Goal: Task Accomplishment & Management: Use online tool/utility

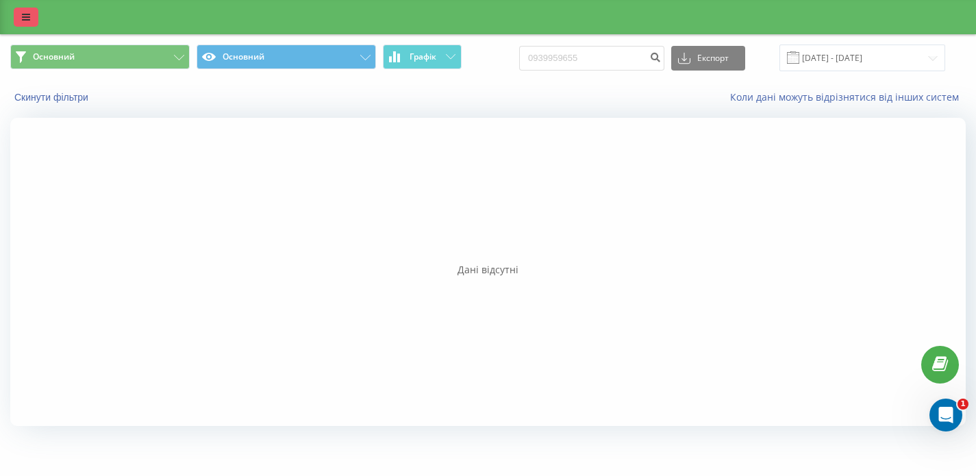
click at [24, 13] on icon at bounding box center [26, 17] width 8 height 10
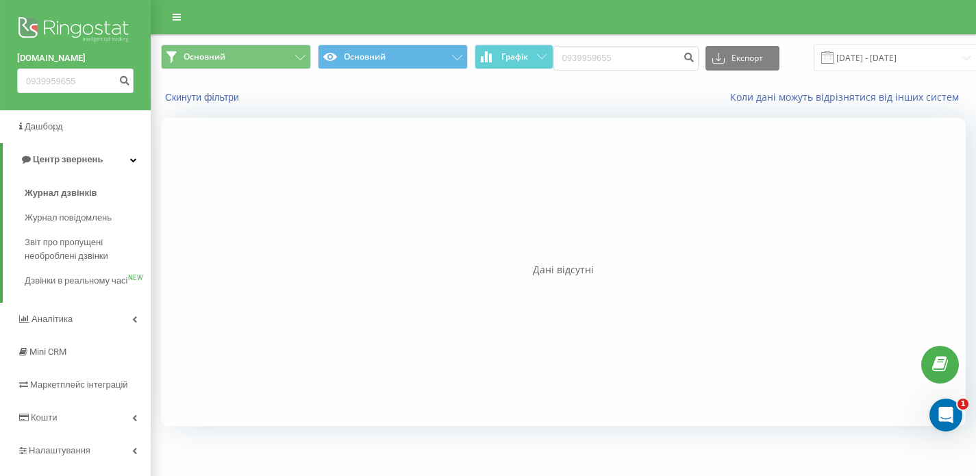
click at [286, 210] on div at bounding box center [563, 272] width 805 height 308
click at [118, 25] on img at bounding box center [75, 31] width 116 height 34
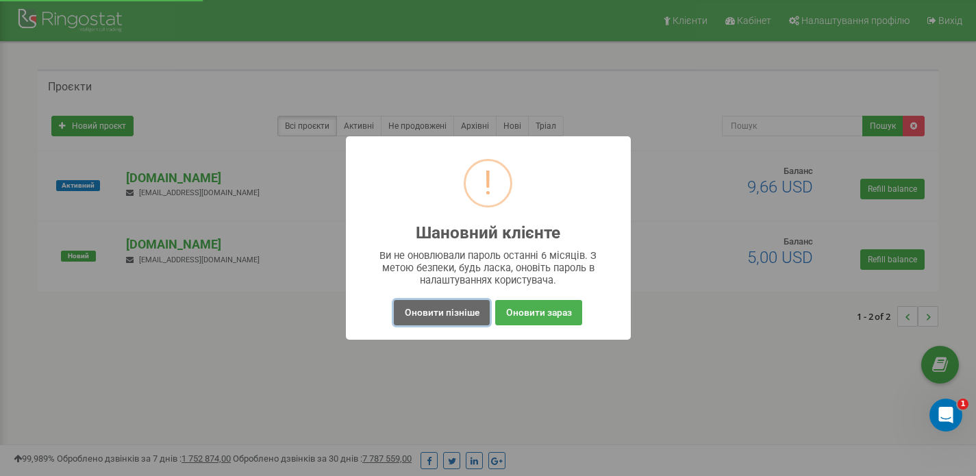
click at [457, 313] on button "Оновити пізніше" at bounding box center [441, 312] width 95 height 25
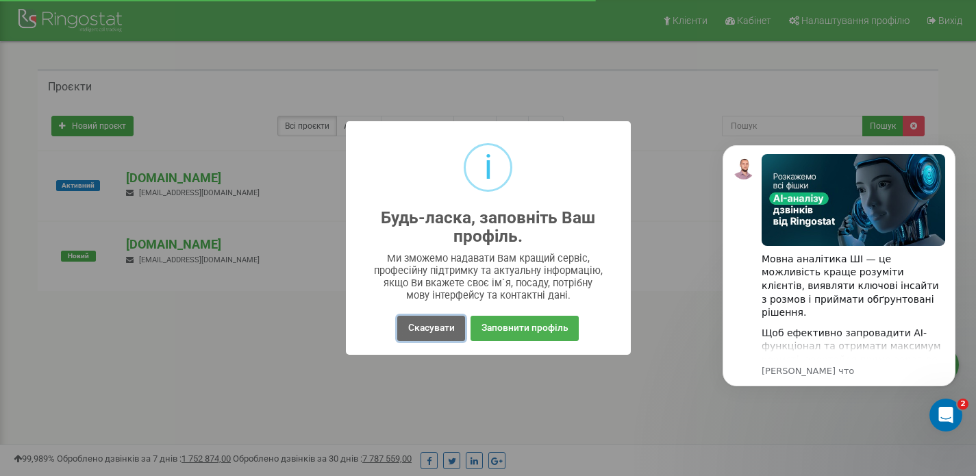
click at [449, 328] on button "Скасувати" at bounding box center [430, 328] width 67 height 25
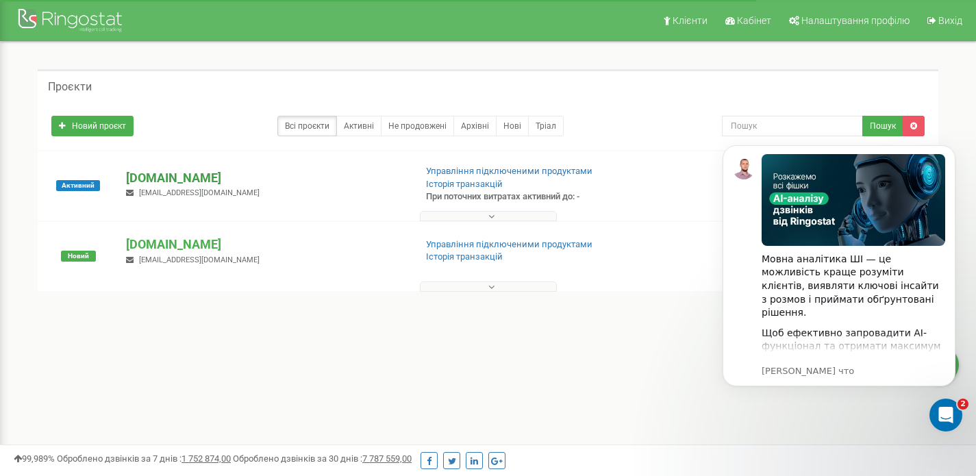
click at [170, 179] on p "[DOMAIN_NAME]" at bounding box center [264, 178] width 277 height 18
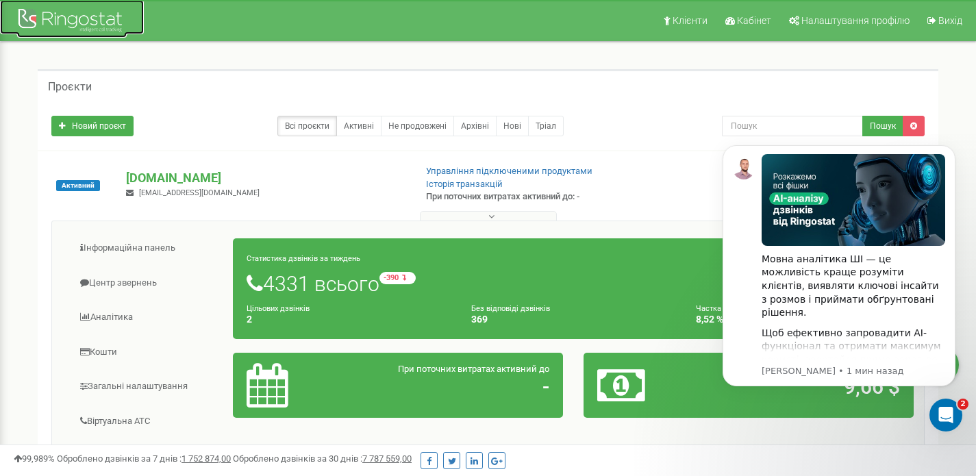
click at [92, 17] on img at bounding box center [72, 21] width 110 height 32
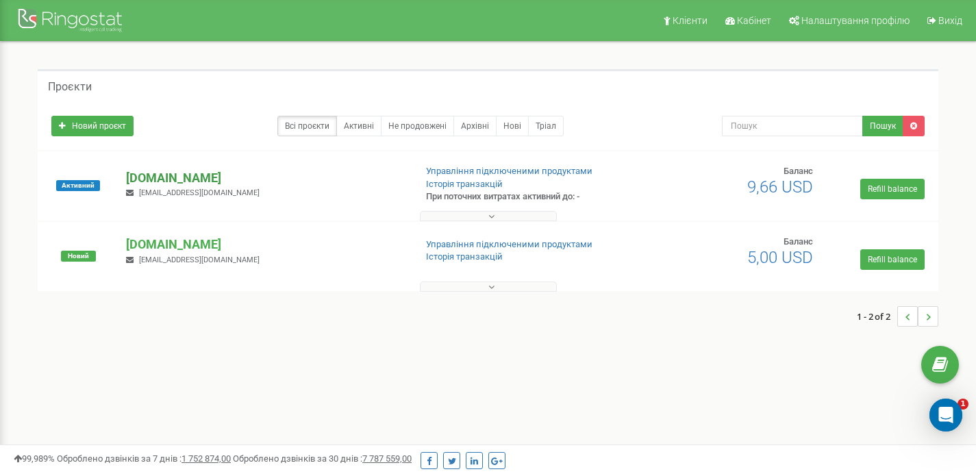
click at [168, 175] on p "[DOMAIN_NAME]" at bounding box center [264, 178] width 277 height 18
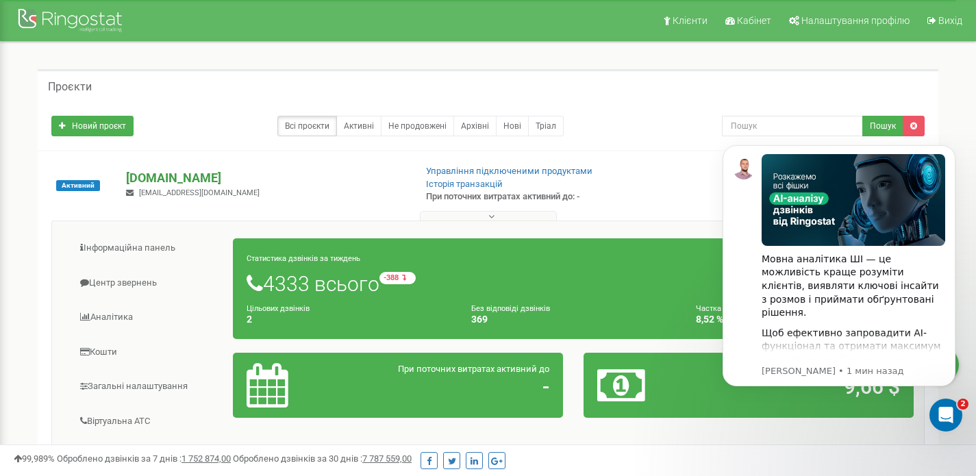
click at [158, 179] on p "[DOMAIN_NAME]" at bounding box center [264, 178] width 277 height 18
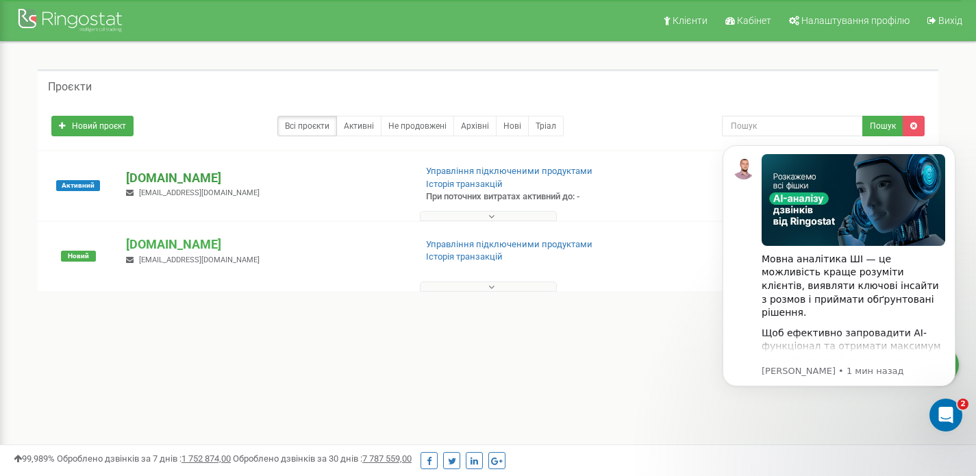
click at [158, 179] on p "[DOMAIN_NAME]" at bounding box center [264, 178] width 277 height 18
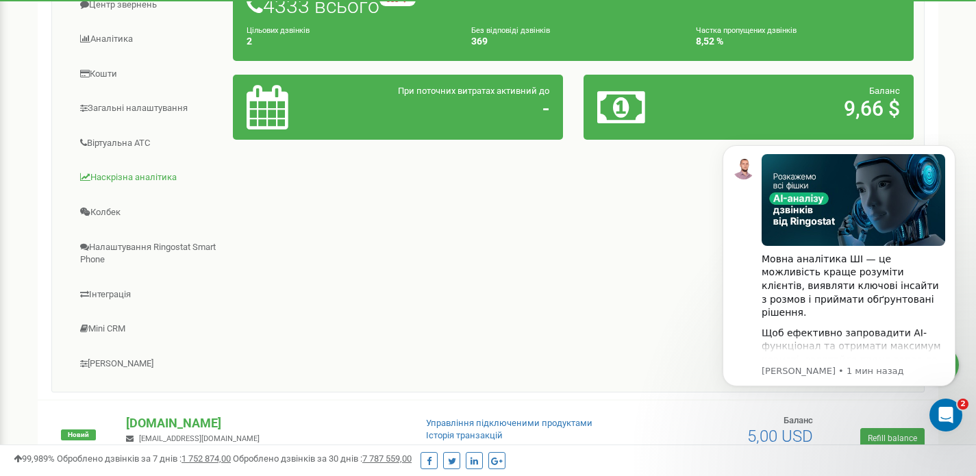
scroll to position [95, 0]
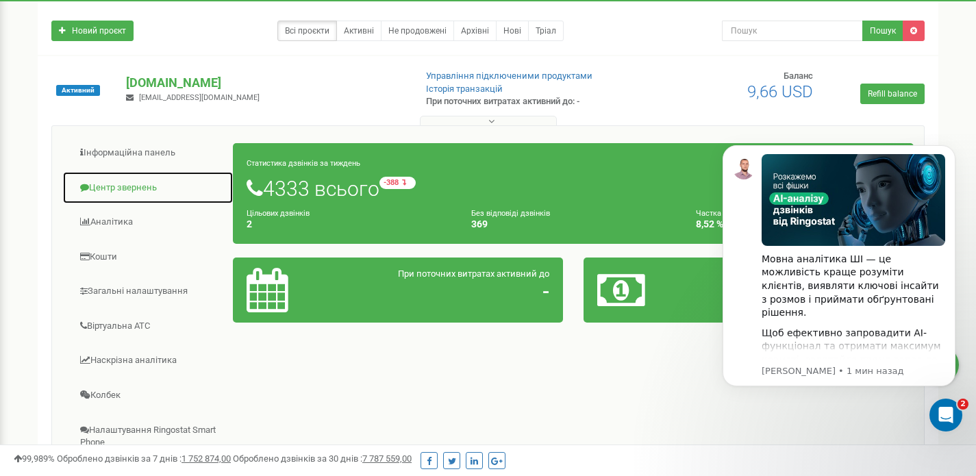
click at [117, 191] on link "Центр звернень" at bounding box center [147, 188] width 171 height 34
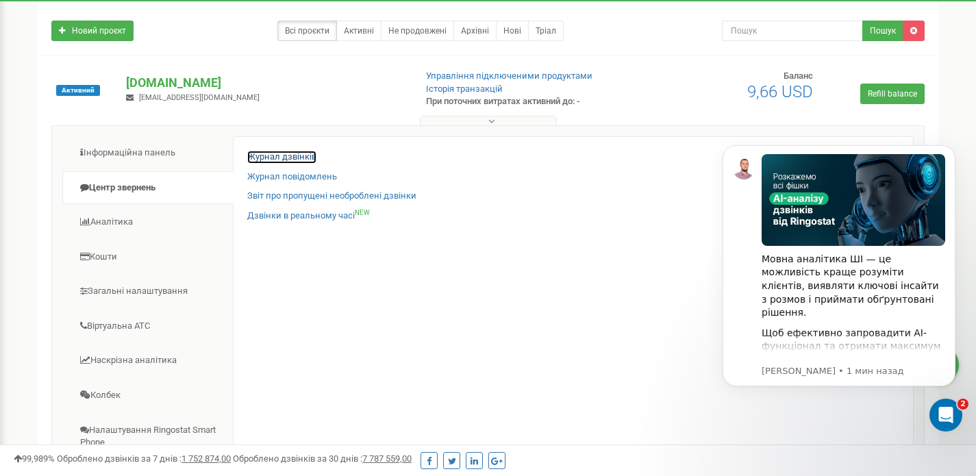
click at [279, 155] on link "Журнал дзвінків" at bounding box center [281, 157] width 69 height 13
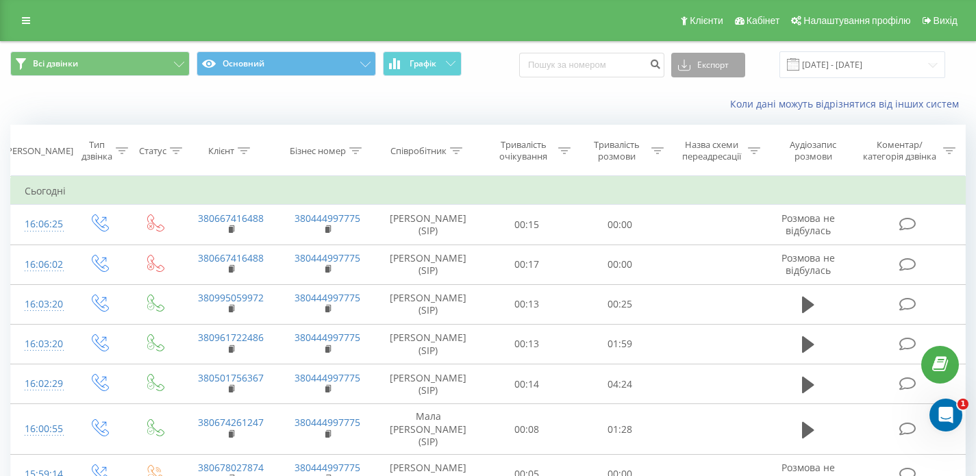
click at [732, 60] on button "Експорт" at bounding box center [708, 65] width 74 height 25
click at [627, 108] on div "Коли дані можуть відрізнятися вiд інших систем" at bounding box center [670, 104] width 609 height 14
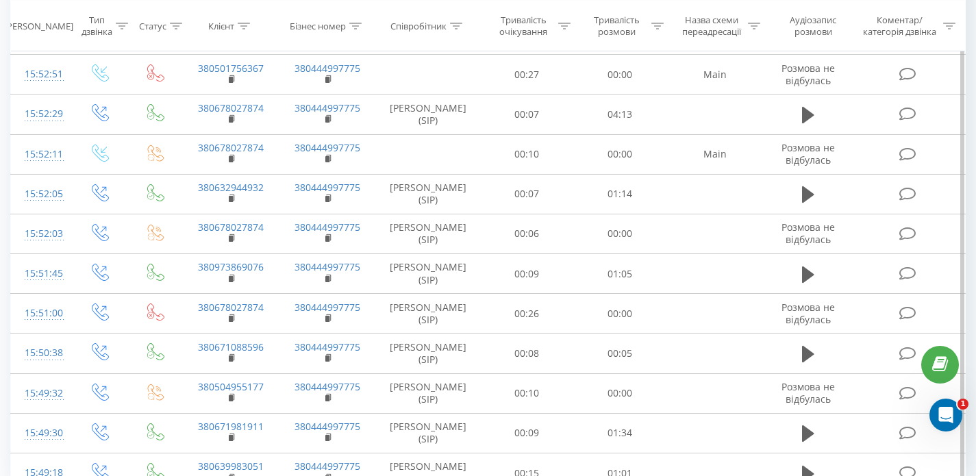
scroll to position [819, 0]
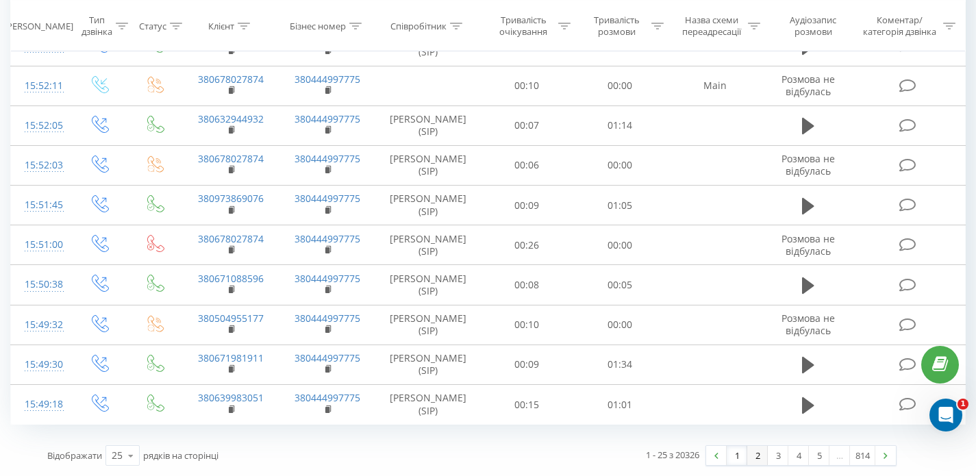
click at [761, 460] on link "2" at bounding box center [757, 455] width 21 height 19
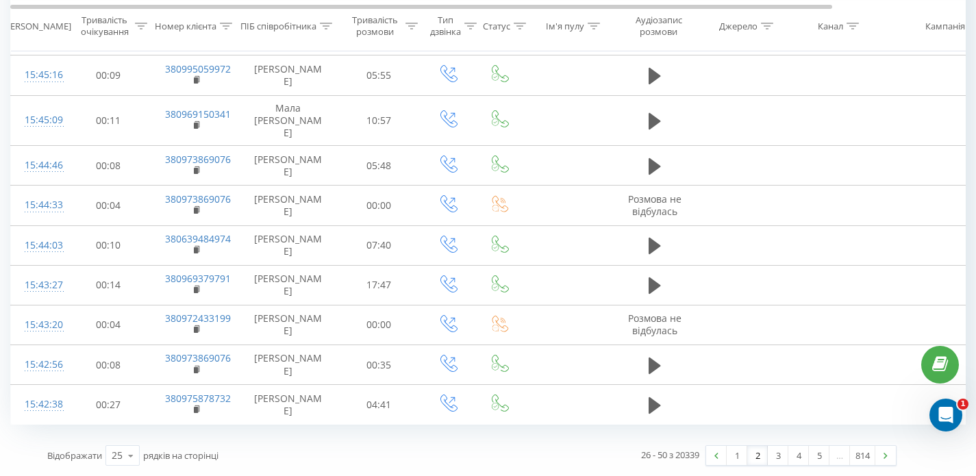
scroll to position [872, 0]
click at [776, 457] on link "3" at bounding box center [778, 455] width 21 height 19
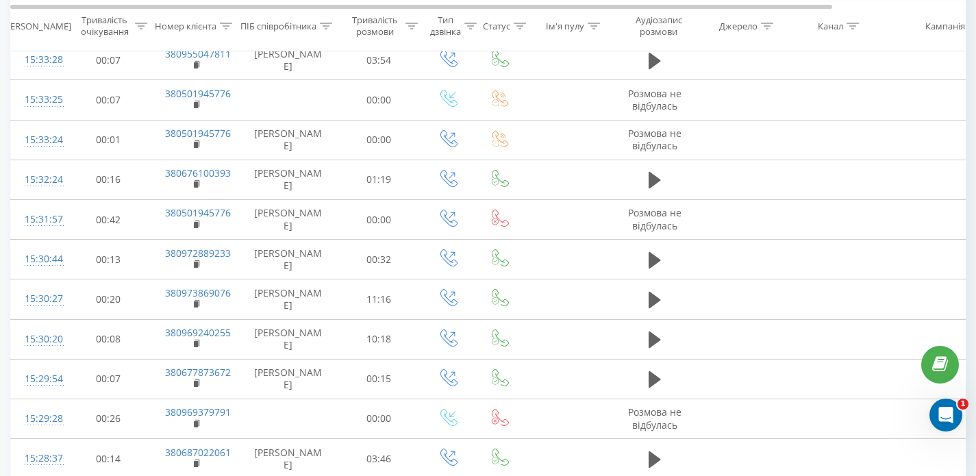
scroll to position [861, 0]
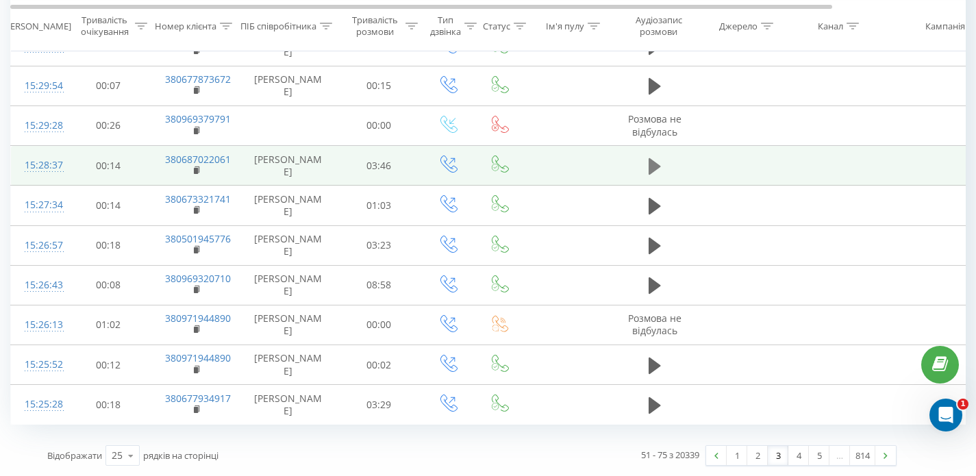
click at [647, 156] on button at bounding box center [654, 166] width 21 height 21
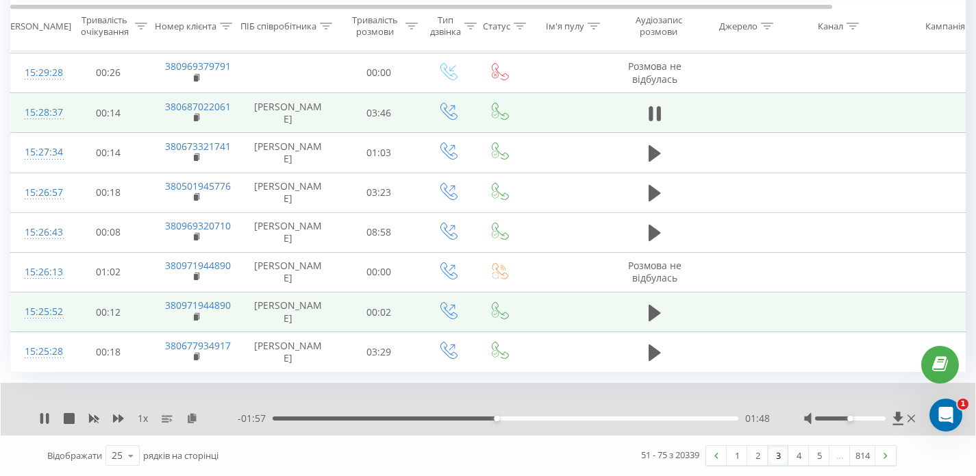
scroll to position [914, 0]
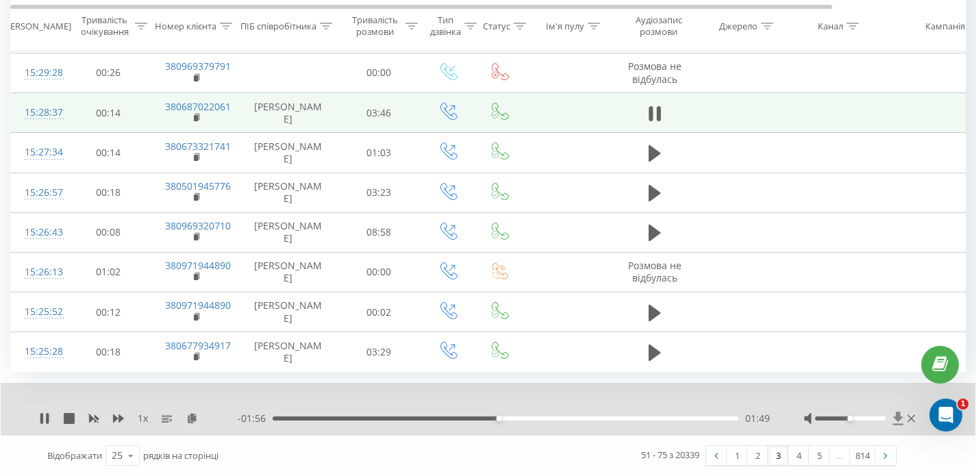
click at [900, 416] on icon at bounding box center [898, 418] width 10 height 13
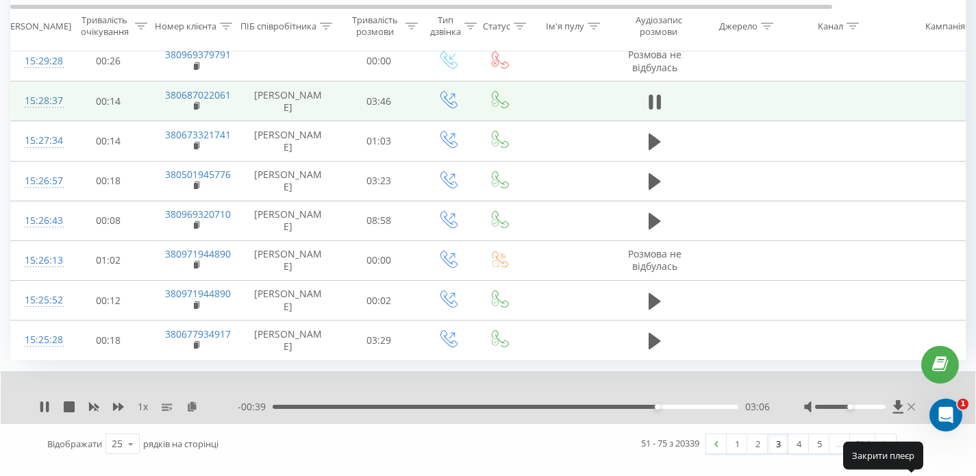
click at [913, 411] on icon at bounding box center [911, 407] width 8 height 8
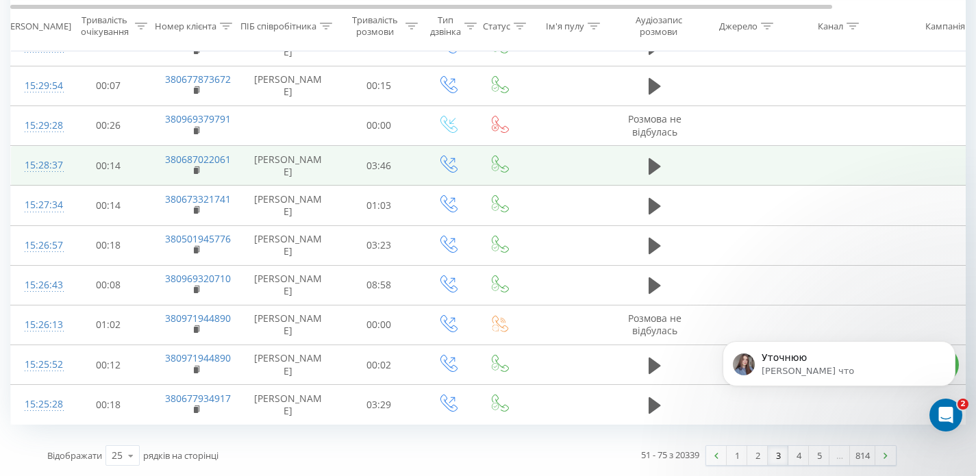
scroll to position [0, 0]
